Goal: Information Seeking & Learning: Check status

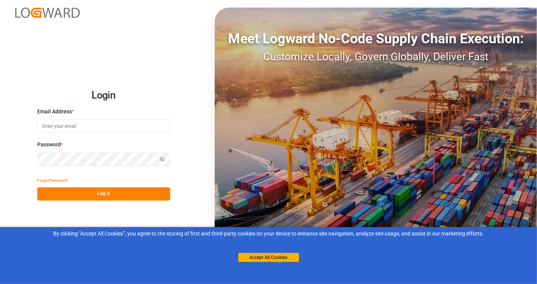
type input "[EMAIL_ADDRESS][DOMAIN_NAME]"
click at [77, 189] on button "Log In" at bounding box center [103, 194] width 133 height 13
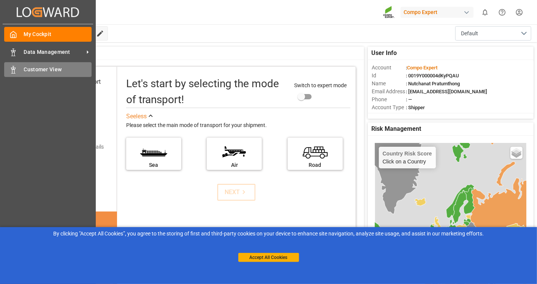
click at [52, 70] on span "Customer View" at bounding box center [58, 70] width 68 height 8
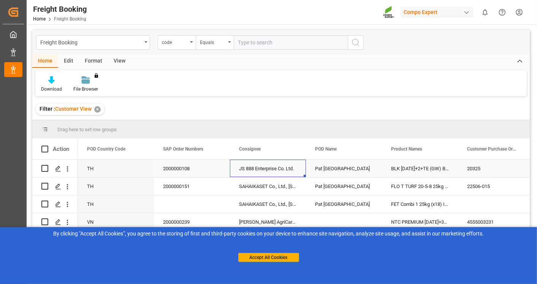
click at [282, 175] on div "JS 888 Enterprise Co. Ltd." at bounding box center [268, 168] width 76 height 17
click at [290, 259] on button "Accept All Cookies" at bounding box center [268, 257] width 61 height 9
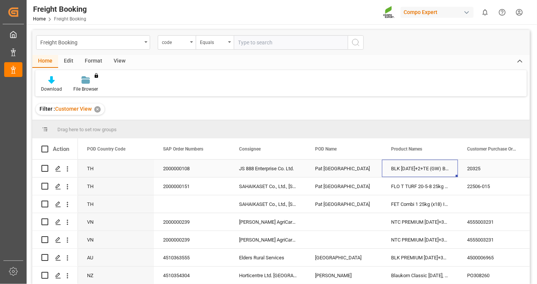
click at [443, 170] on div "BLK [DATE]+2+TE (GW) BULK" at bounding box center [420, 168] width 76 height 17
click at [139, 85] on div "Download File Browser You don't have permission for this feature. Contact admin." at bounding box center [280, 83] width 491 height 26
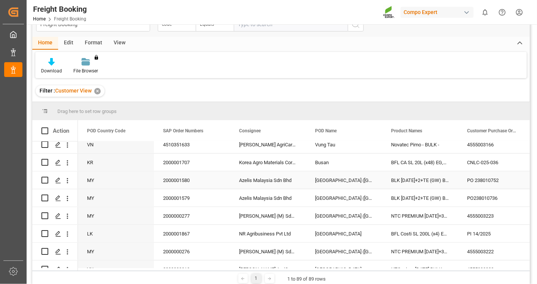
scroll to position [363, 0]
click at [294, 126] on div "Consignee" at bounding box center [268, 130] width 58 height 21
click at [293, 131] on span at bounding box center [293, 131] width 7 height 7
click at [449, 131] on div "Product Names" at bounding box center [420, 130] width 76 height 21
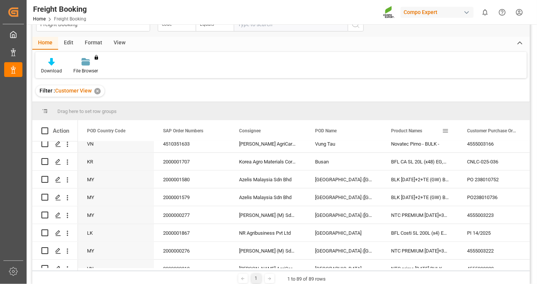
click at [445, 129] on span at bounding box center [445, 131] width 7 height 7
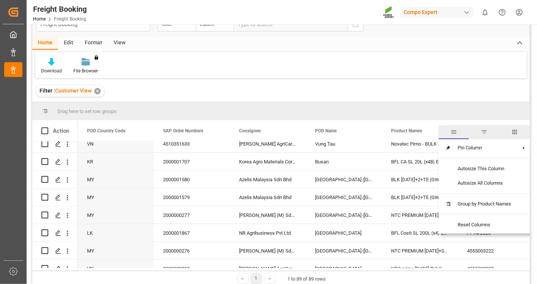
click at [445, 129] on span "general" at bounding box center [453, 133] width 30 height 14
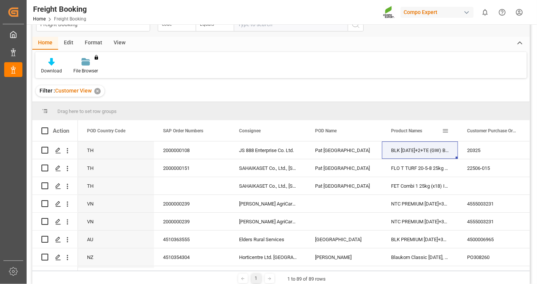
click at [445, 129] on span at bounding box center [445, 131] width 7 height 7
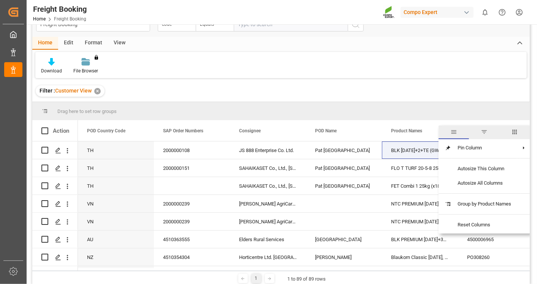
click at [482, 132] on span "filter" at bounding box center [483, 132] width 7 height 7
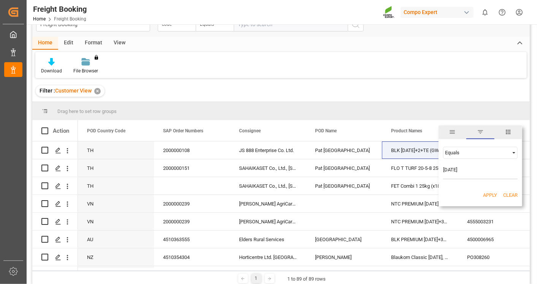
type input "[DATE]"
click at [484, 197] on button "Apply" at bounding box center [490, 196] width 14 height 8
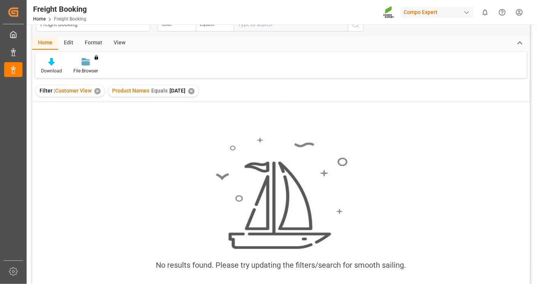
click at [194, 92] on div "✕" at bounding box center [191, 91] width 6 height 6
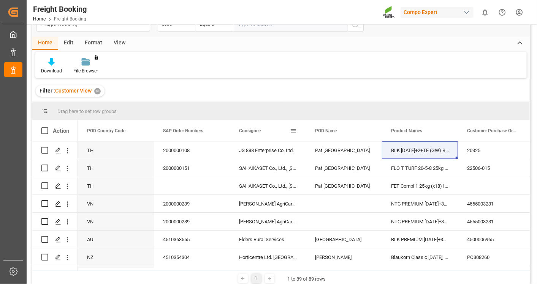
click at [296, 131] on span at bounding box center [293, 131] width 7 height 7
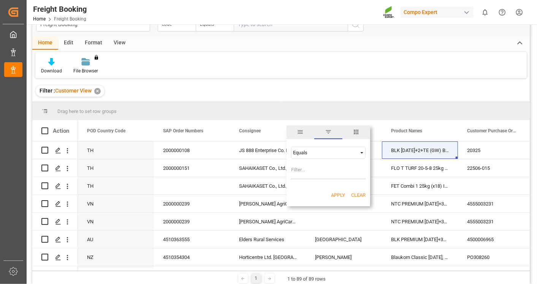
click at [361, 153] on span "Filtering operator" at bounding box center [361, 153] width 7 height 7
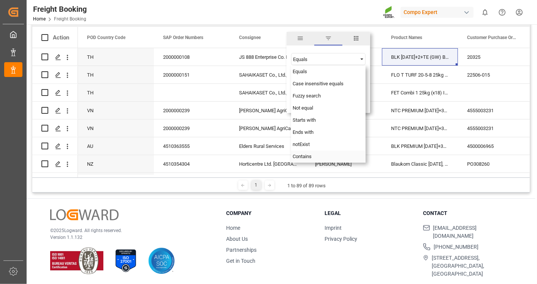
scroll to position [18, 0]
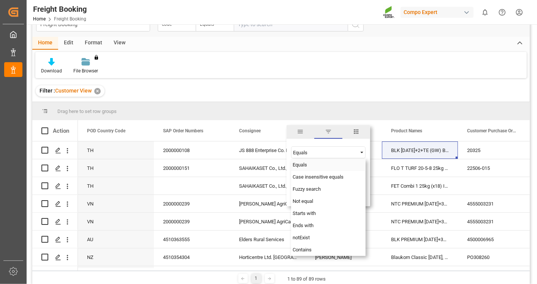
click at [333, 159] on div "Equals" at bounding box center [328, 165] width 74 height 12
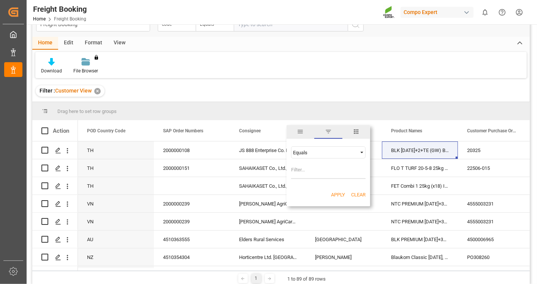
click at [303, 169] on input "Filter Value" at bounding box center [328, 171] width 74 height 15
type input "j"
click at [298, 131] on span "general" at bounding box center [300, 131] width 7 height 7
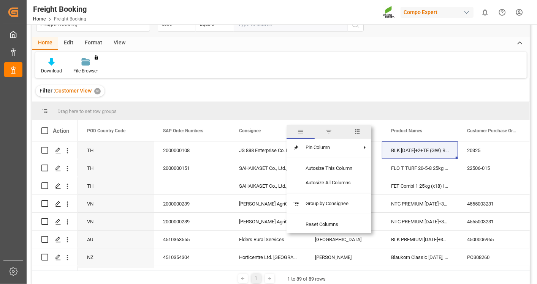
click at [327, 134] on span "filter" at bounding box center [328, 131] width 7 height 7
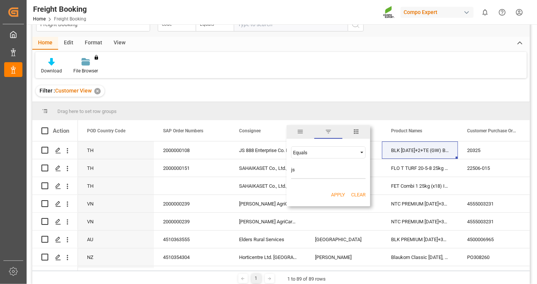
type input "j"
type input "JS"
click at [342, 196] on button "Apply" at bounding box center [338, 195] width 14 height 8
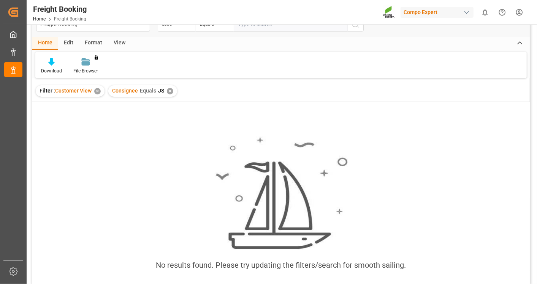
click at [170, 91] on div "✕" at bounding box center [170, 91] width 6 height 6
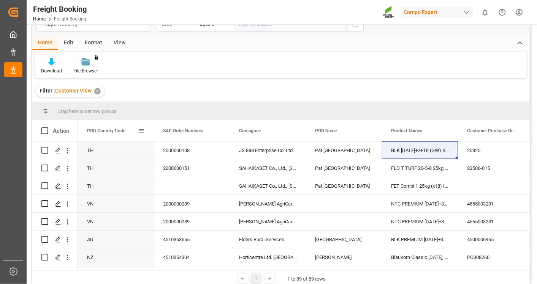
click at [141, 128] on span at bounding box center [141, 131] width 7 height 7
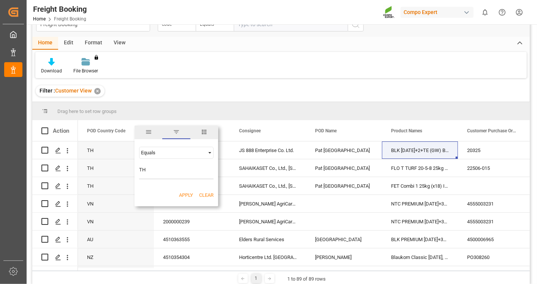
type input "TH"
click at [183, 197] on button "Apply" at bounding box center [186, 196] width 14 height 8
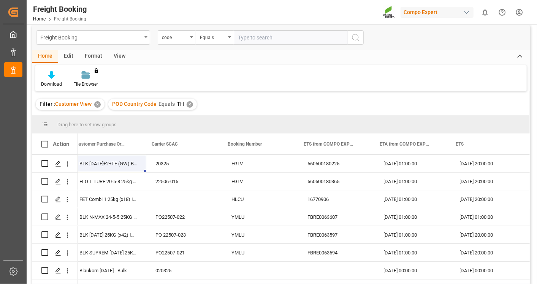
scroll to position [0, 411]
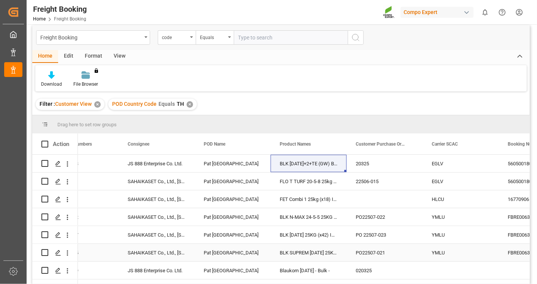
drag, startPoint x: 530, startPoint y: 201, endPoint x: 507, endPoint y: 260, distance: 63.0
click at [507, 260] on main "Freight Booking code Equals Home Edit Format View Download File Browser You don…" at bounding box center [281, 162] width 508 height 275
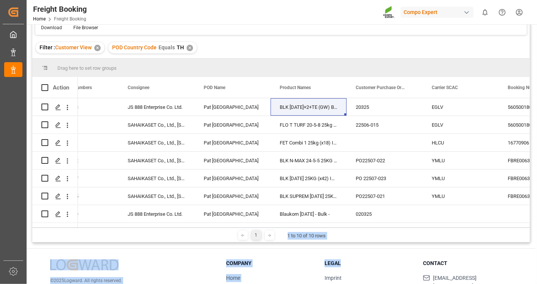
drag, startPoint x: 287, startPoint y: 284, endPoint x: 368, endPoint y: 269, distance: 81.9
click at [368, 269] on div "Freight Booking code Equals Home Edit Format View Download File Browser You don…" at bounding box center [281, 151] width 508 height 376
drag, startPoint x: 368, startPoint y: 269, endPoint x: 355, endPoint y: 237, distance: 34.8
click at [355, 237] on div "1 1 to 10 of 10 rows" at bounding box center [280, 235] width 497 height 15
